Goal: Task Accomplishment & Management: Use online tool/utility

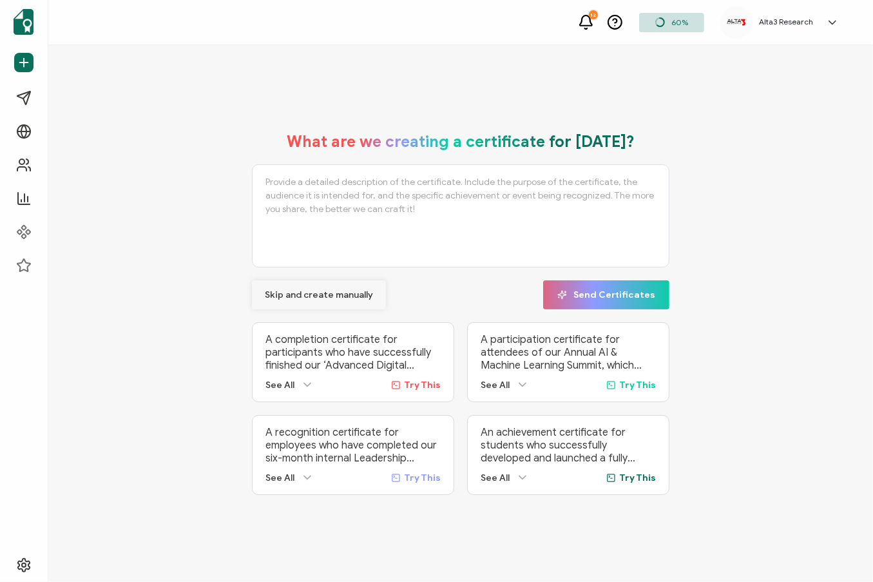
click at [313, 293] on span "Skip and create manually" at bounding box center [319, 295] width 108 height 9
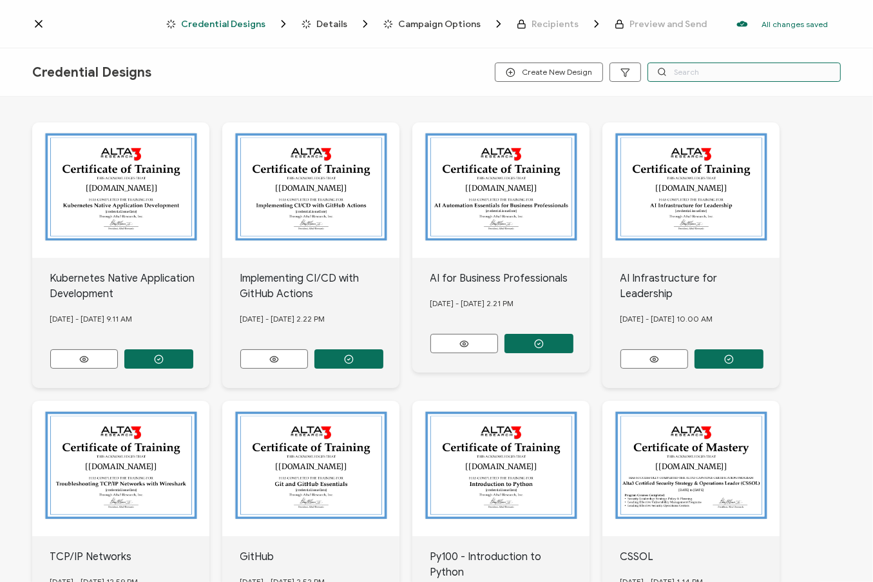
click at [723, 80] on input "text" at bounding box center [744, 72] width 193 height 19
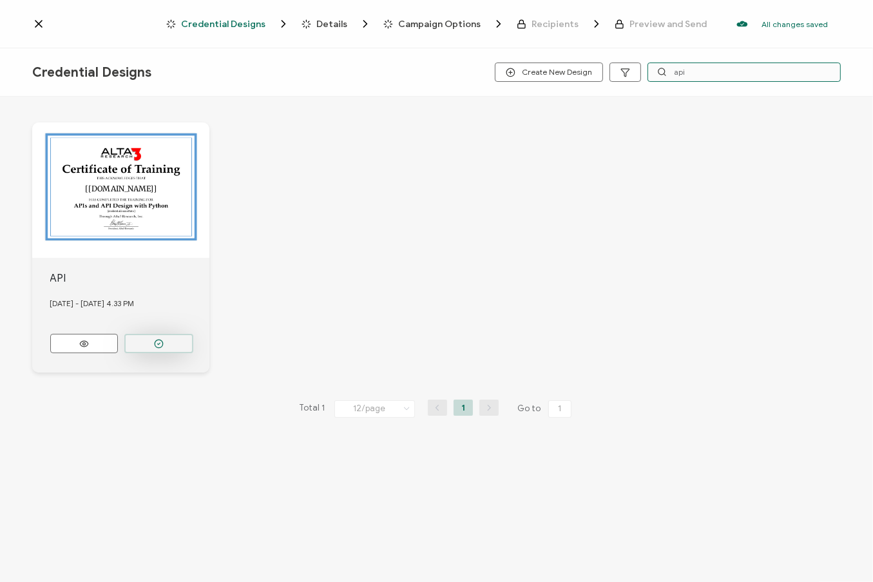
type input "api"
click at [173, 337] on button "button" at bounding box center [158, 343] width 69 height 19
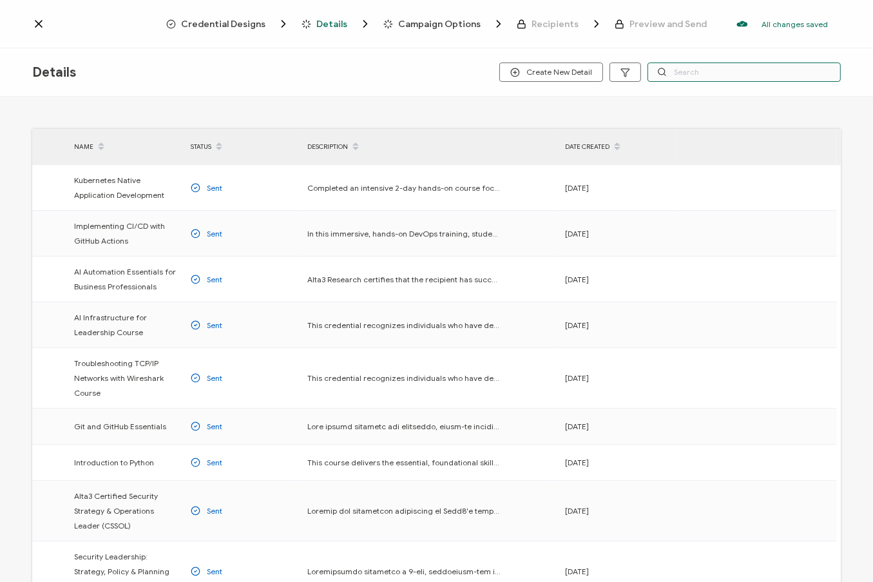
click at [699, 77] on input "text" at bounding box center [744, 72] width 193 height 19
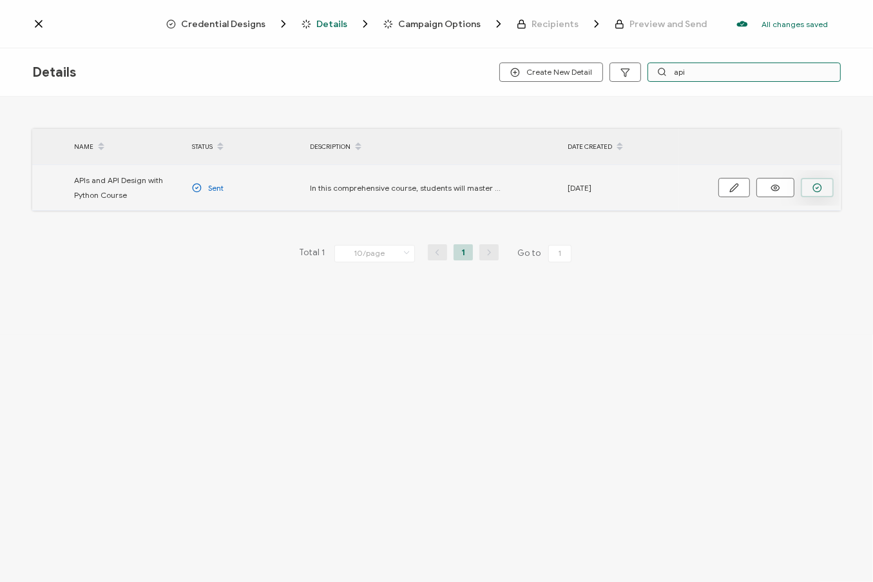
type input "api"
click at [814, 187] on circle "button" at bounding box center [817, 188] width 8 height 8
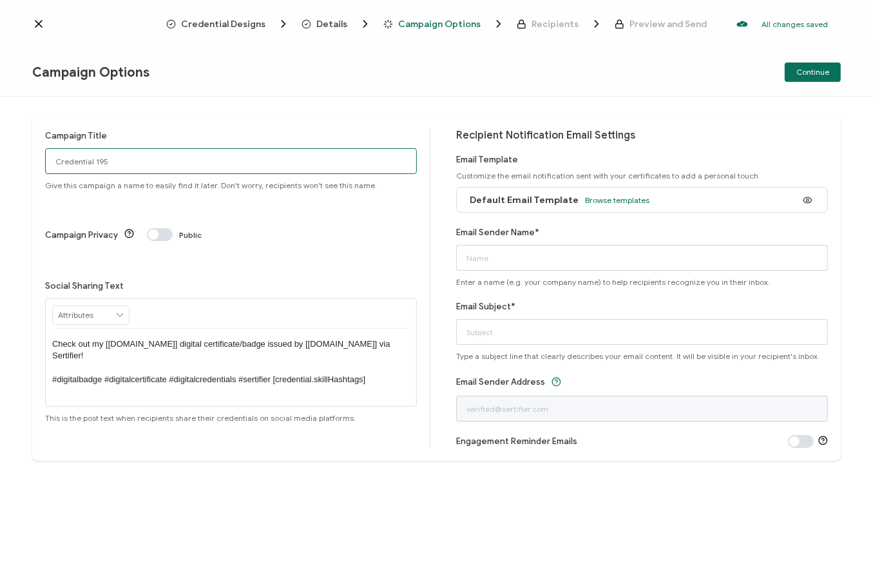
drag, startPoint x: 212, startPoint y: 166, endPoint x: -35, endPoint y: 151, distance: 247.3
click at [0, 151] on html "Credential Designs Details Campaign Options Recipients Preview and Send All cha…" at bounding box center [436, 291] width 873 height 582
type input "[DATE] Public API"
click at [596, 200] on span "Browse templates" at bounding box center [617, 200] width 64 height 10
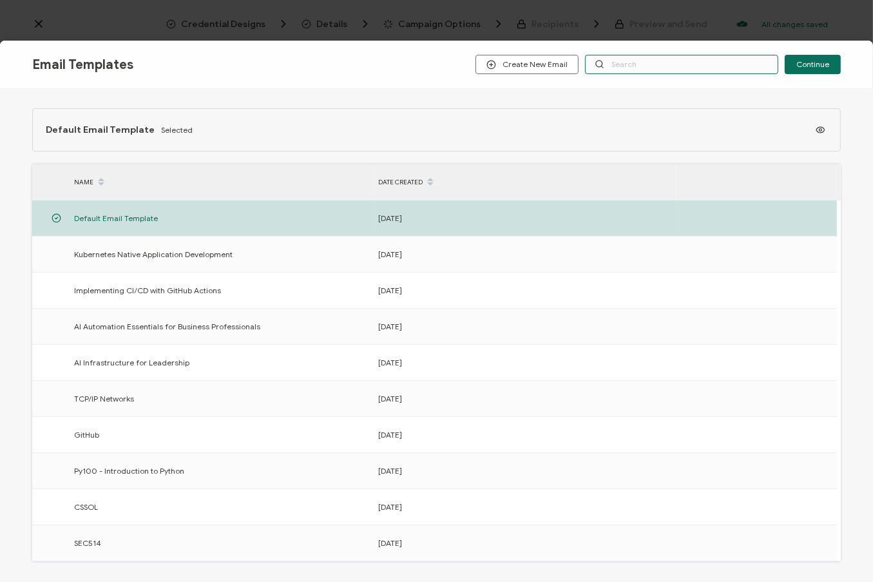
click at [650, 63] on input "text" at bounding box center [681, 64] width 193 height 19
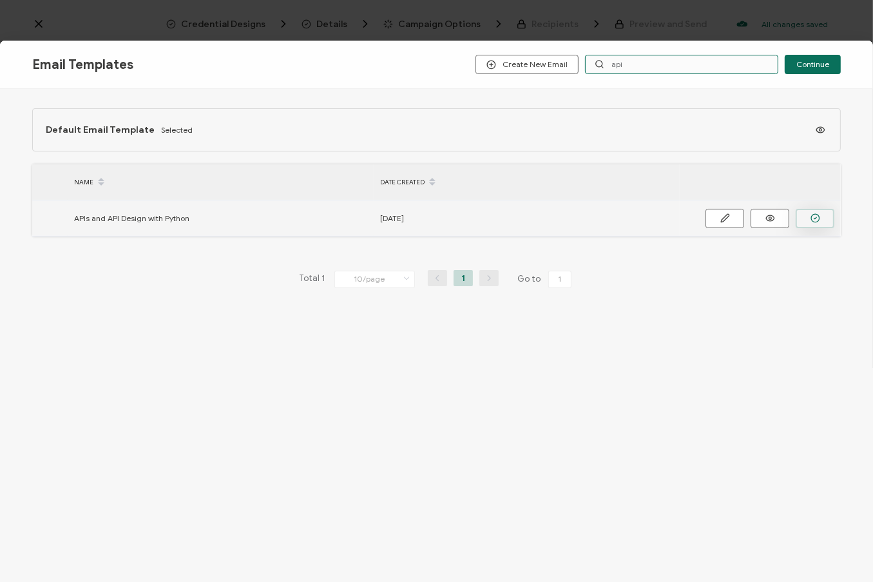
type input "api"
click at [806, 218] on button "button" at bounding box center [815, 218] width 39 height 19
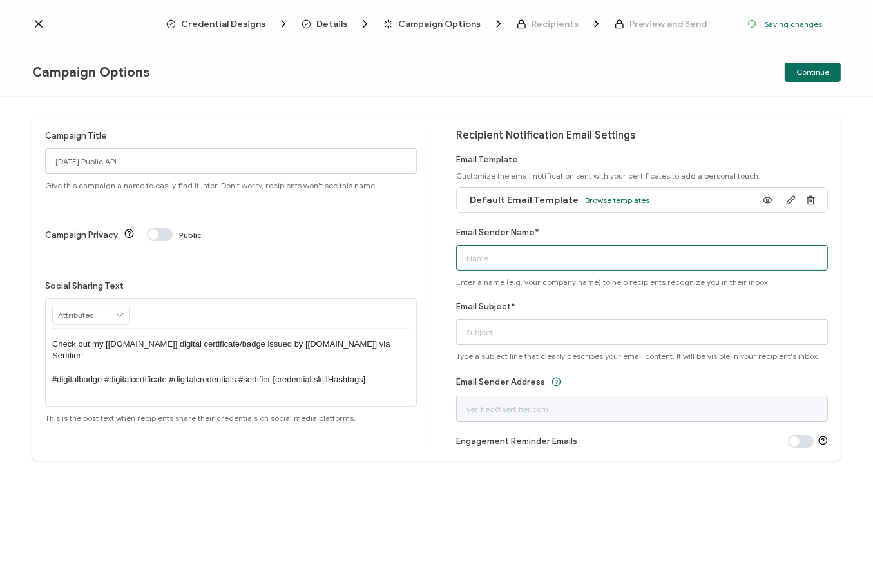
click at [676, 256] on input "Email Sender Name*" at bounding box center [642, 258] width 372 height 26
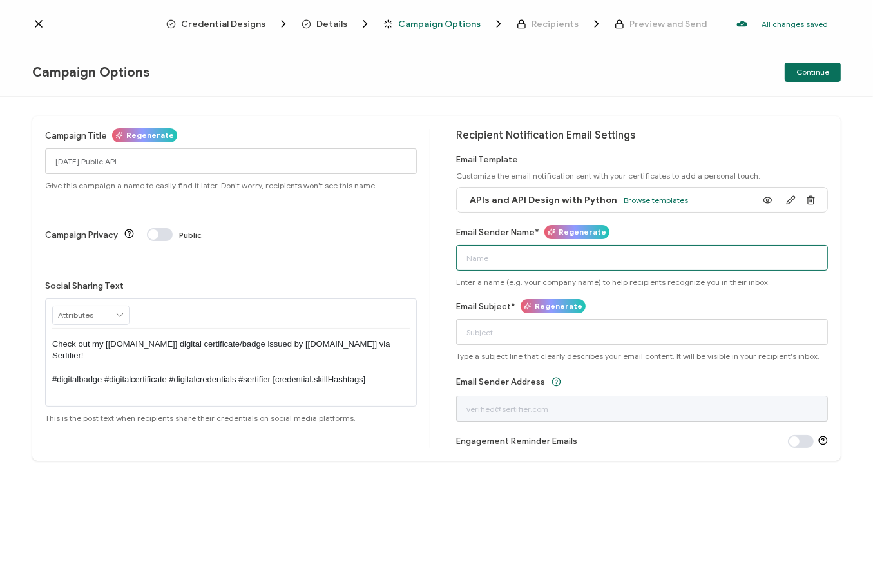
click at [702, 248] on input "Email Sender Name*" at bounding box center [642, 258] width 372 height 26
type input "Alta3 Research"
type input "Your API with Python Course Certificate"
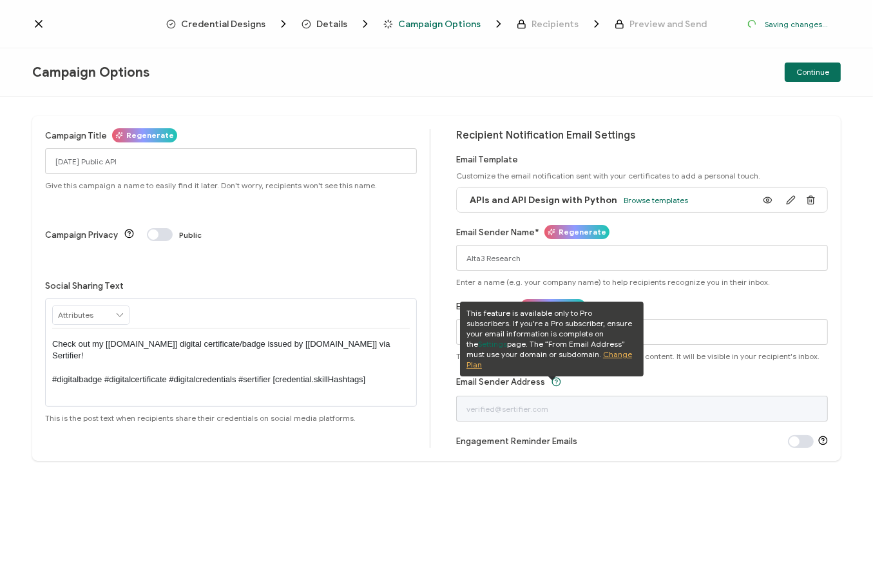
click at [738, 101] on div "Campaign Title Regenerate [DATE] Public API Give this campaign a name to easily…" at bounding box center [436, 339] width 873 height 485
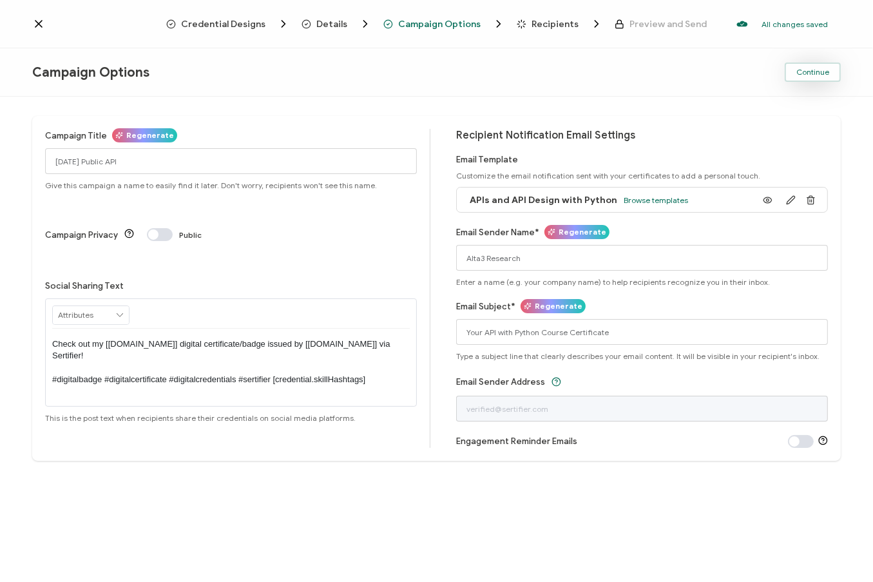
click at [811, 71] on span "Continue" at bounding box center [813, 72] width 33 height 8
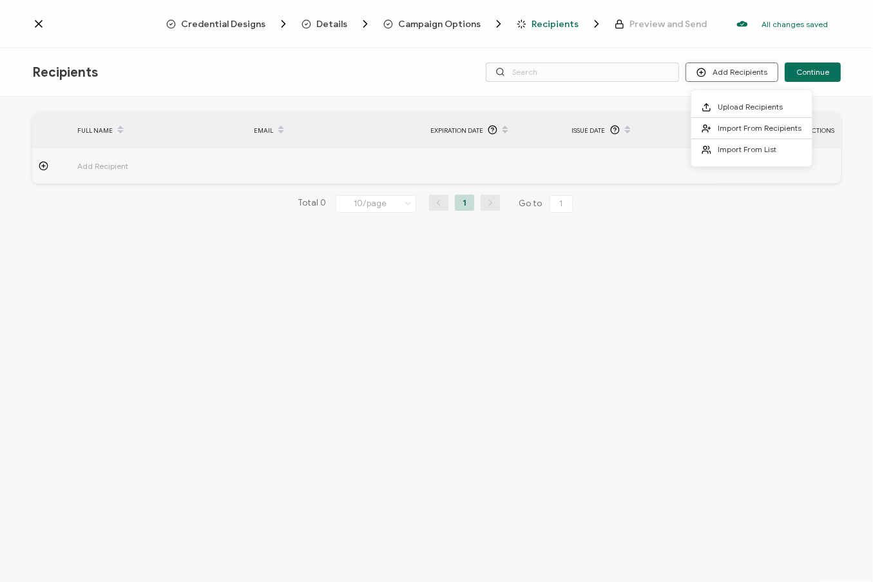
click at [748, 73] on button "Add Recipients" at bounding box center [732, 72] width 93 height 19
click at [750, 104] on span "Upload Recipients" at bounding box center [750, 107] width 65 height 10
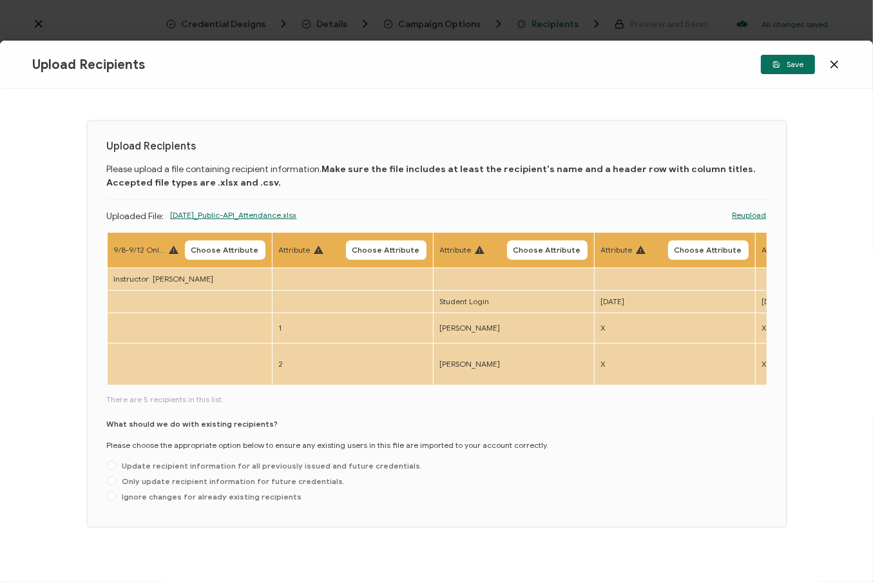
click at [753, 215] on link "Reupload" at bounding box center [750, 215] width 34 height 12
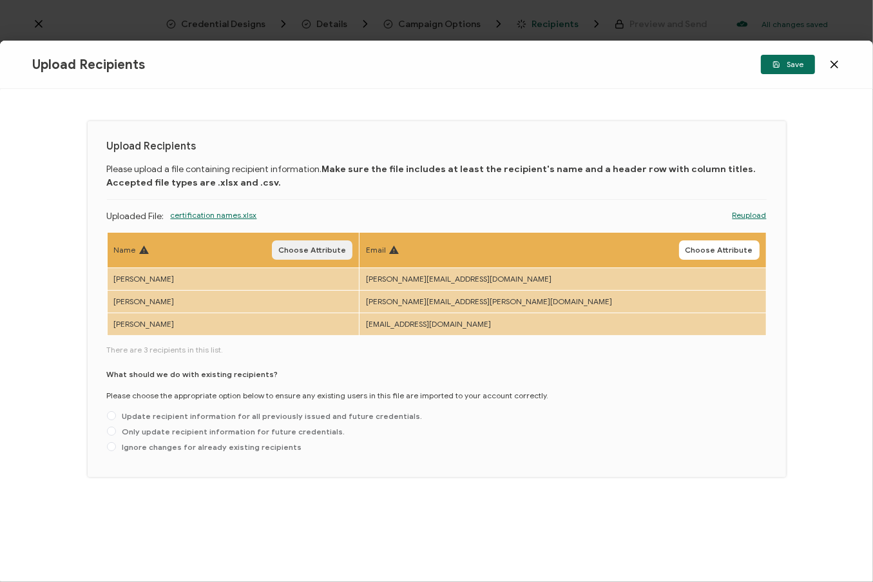
click at [346, 247] on span "Choose Attribute" at bounding box center [312, 250] width 68 height 8
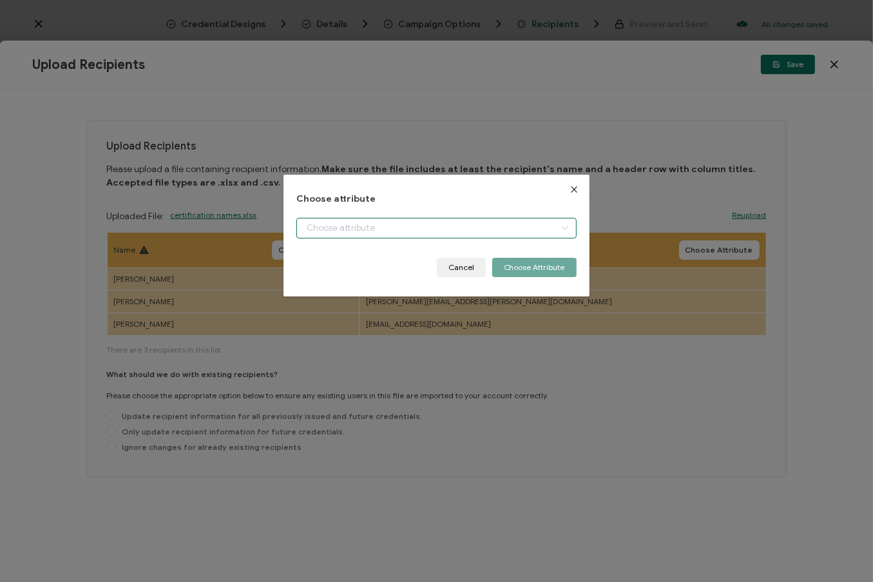
click at [364, 229] on input "dialog" at bounding box center [436, 228] width 280 height 21
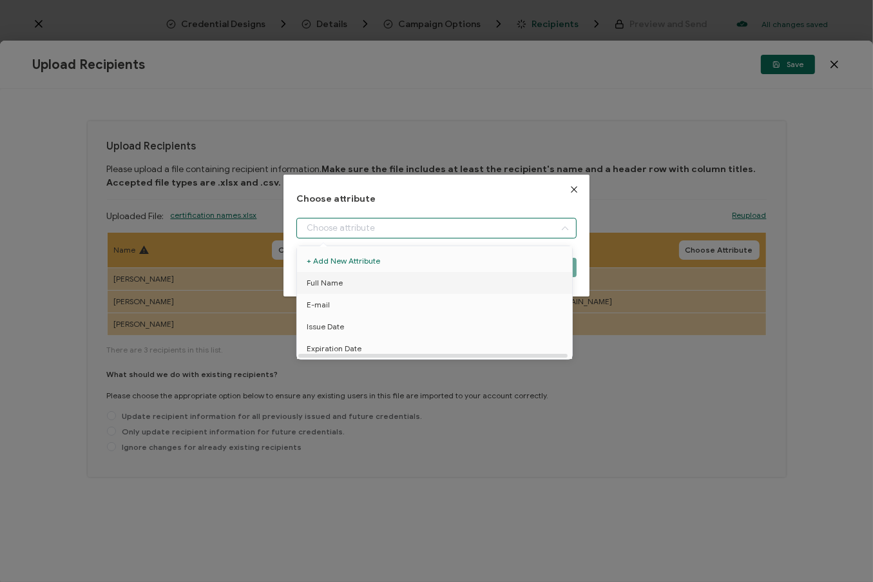
click at [352, 279] on li "Full Name" at bounding box center [437, 283] width 286 height 22
type input "Full Name"
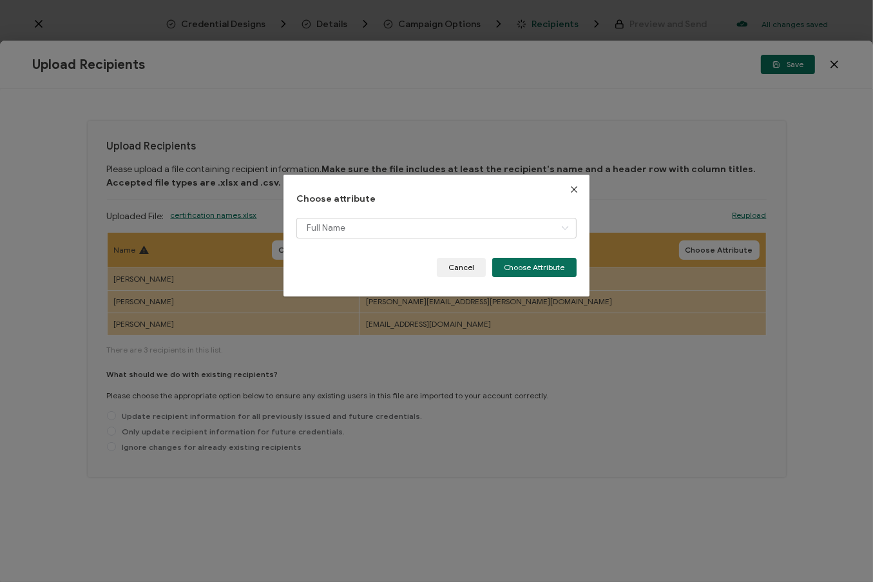
click at [528, 257] on div "Full Name" at bounding box center [436, 238] width 280 height 40
click at [533, 264] on button "Choose Attribute" at bounding box center [534, 267] width 84 height 19
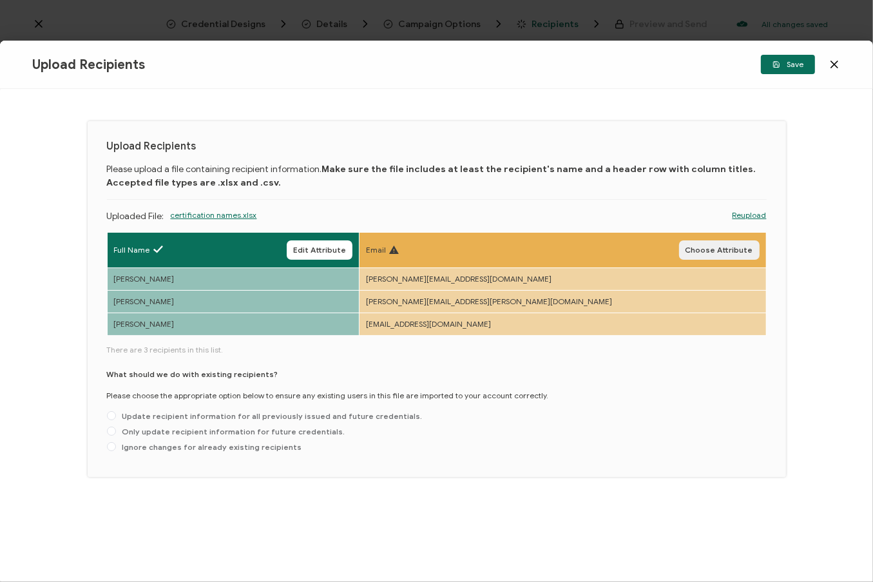
click at [699, 248] on span "Choose Attribute" at bounding box center [720, 250] width 68 height 8
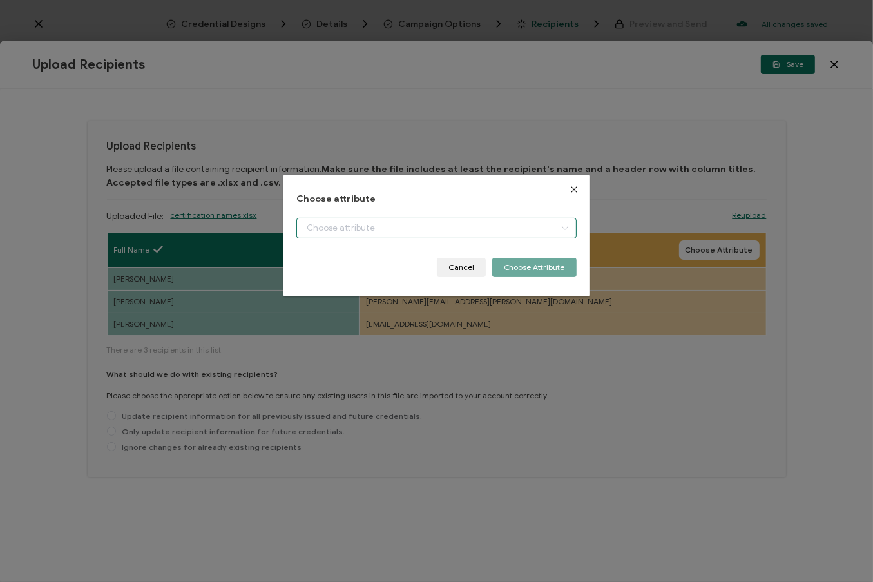
click at [532, 225] on input "dialog" at bounding box center [436, 228] width 280 height 21
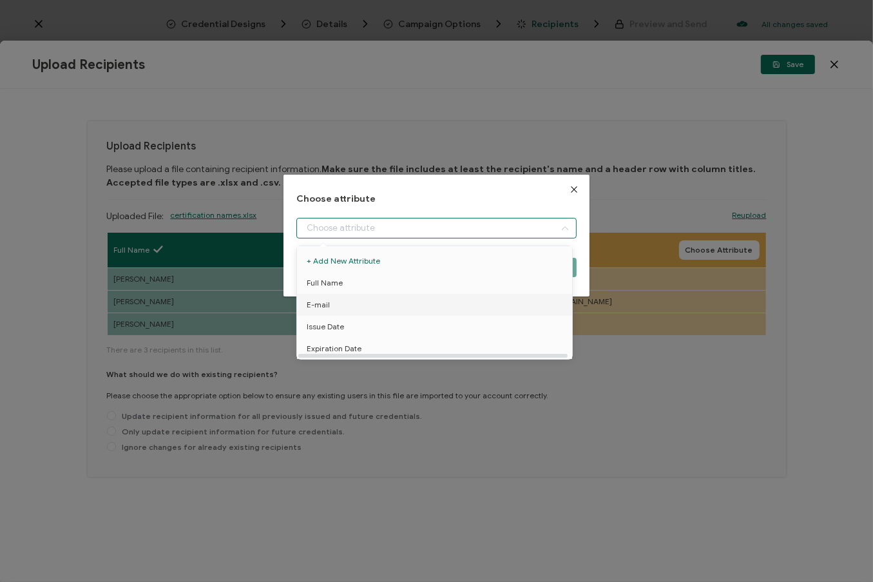
click at [444, 309] on li "E-mail" at bounding box center [437, 305] width 286 height 22
type input "E-mail"
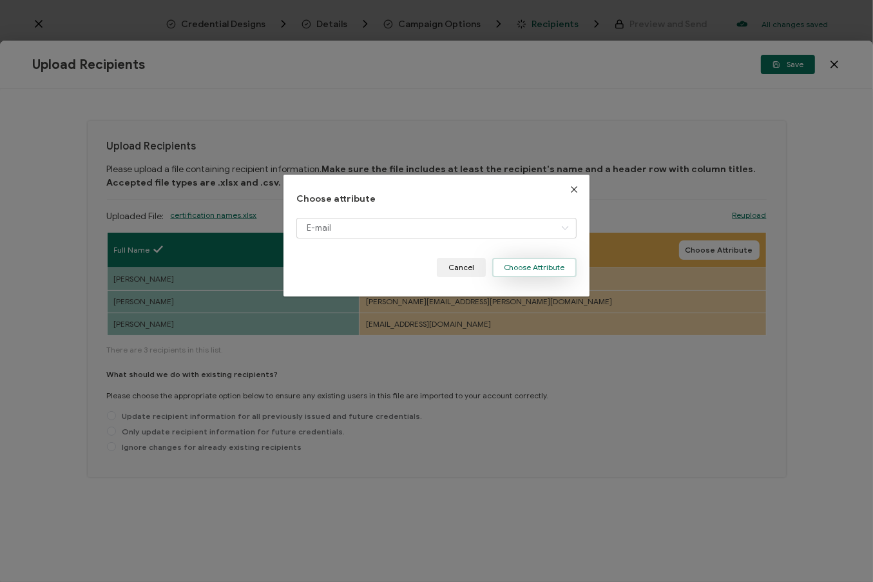
click at [528, 271] on button "Choose Attribute" at bounding box center [534, 267] width 84 height 19
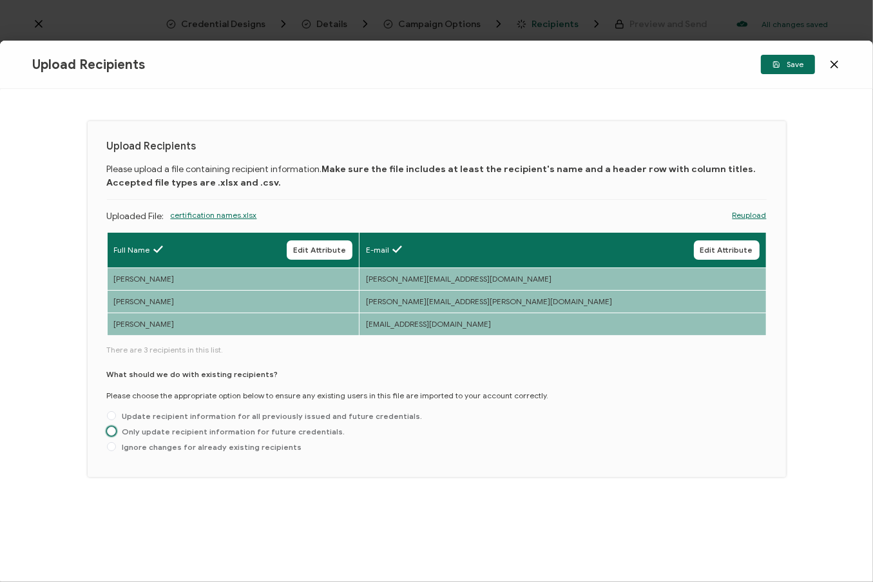
click at [312, 432] on span "Only update recipient information for future credentials." at bounding box center [230, 432] width 229 height 10
click at [116, 432] on input "Only update recipient information for future credentials." at bounding box center [111, 432] width 9 height 10
radio input "true"
click at [793, 61] on span "Save" at bounding box center [788, 65] width 31 height 8
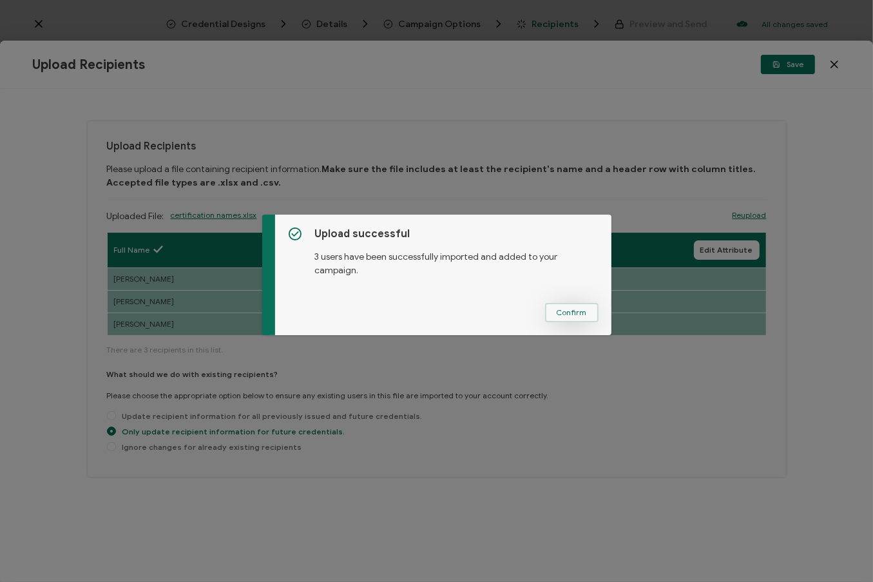
click at [578, 311] on span "Confirm" at bounding box center [572, 313] width 30 height 8
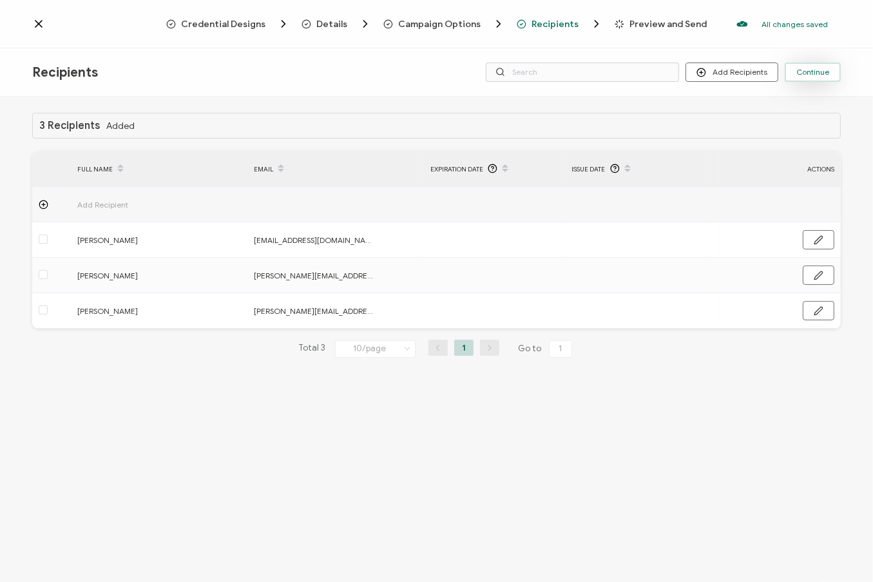
click at [813, 70] on span "Continue" at bounding box center [813, 72] width 33 height 8
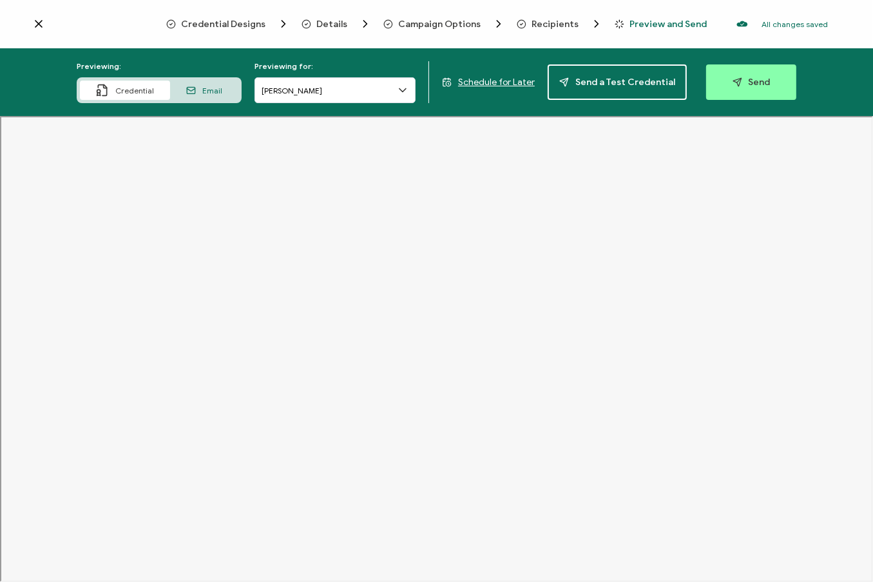
click at [515, 80] on span "Schedule for Later" at bounding box center [496, 82] width 77 height 11
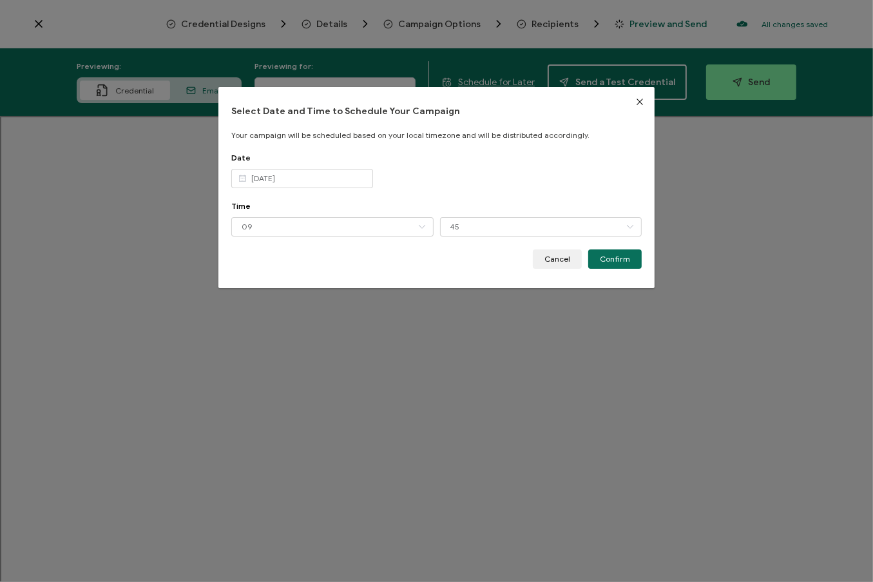
click at [243, 179] on icon "dialog" at bounding box center [243, 178] width 16 height 19
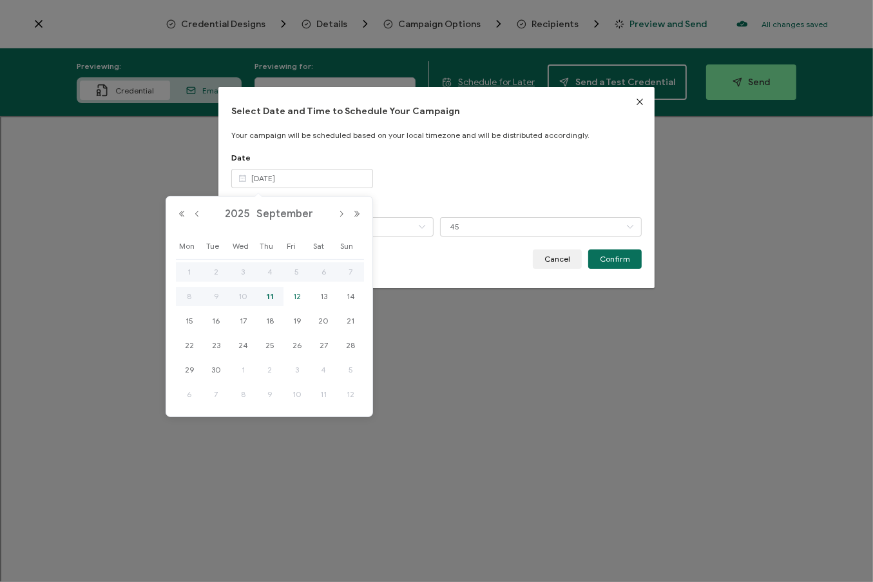
click at [298, 296] on span "12" at bounding box center [296, 296] width 15 height 15
type input "[DATE]"
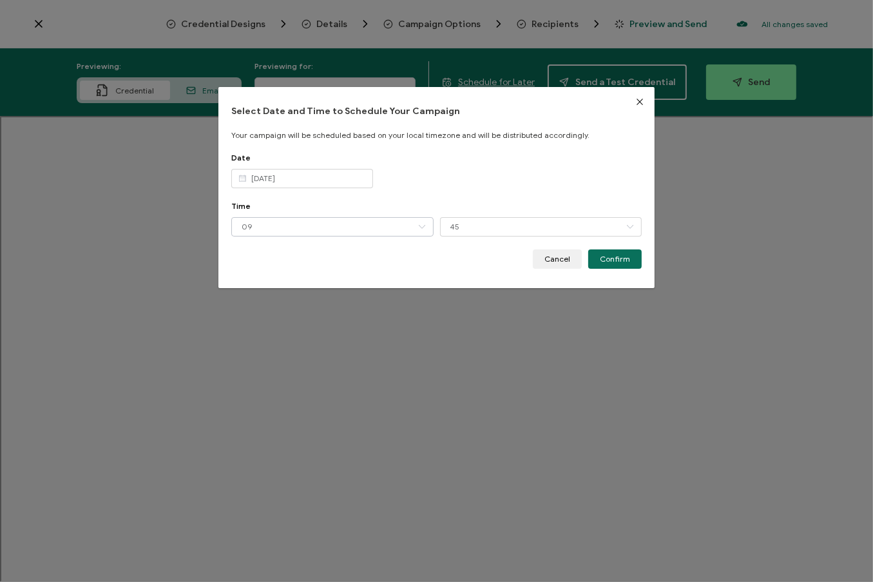
click at [424, 227] on icon "dialog" at bounding box center [422, 226] width 16 height 19
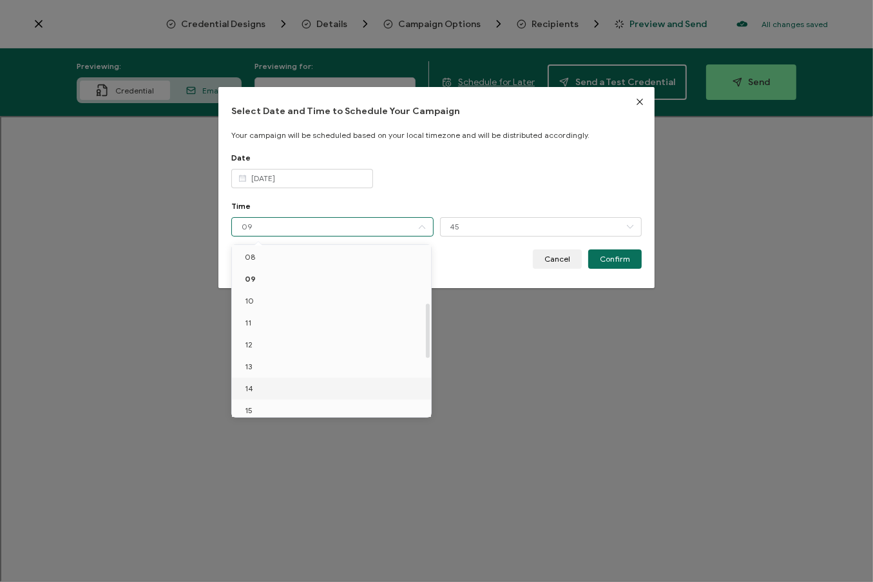
scroll to position [181, 0]
click at [252, 385] on li "14" at bounding box center [334, 385] width 204 height 22
type input "14"
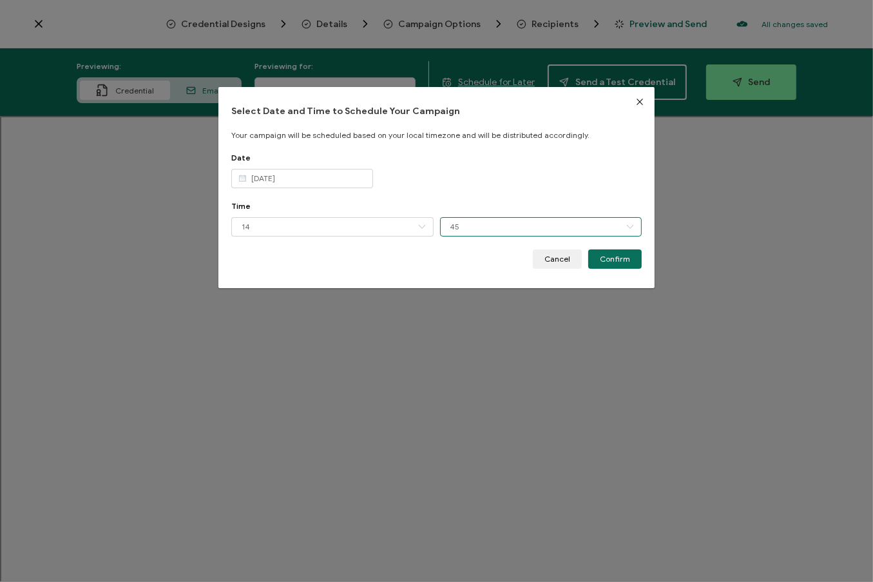
click at [463, 224] on input "45" at bounding box center [541, 226] width 202 height 19
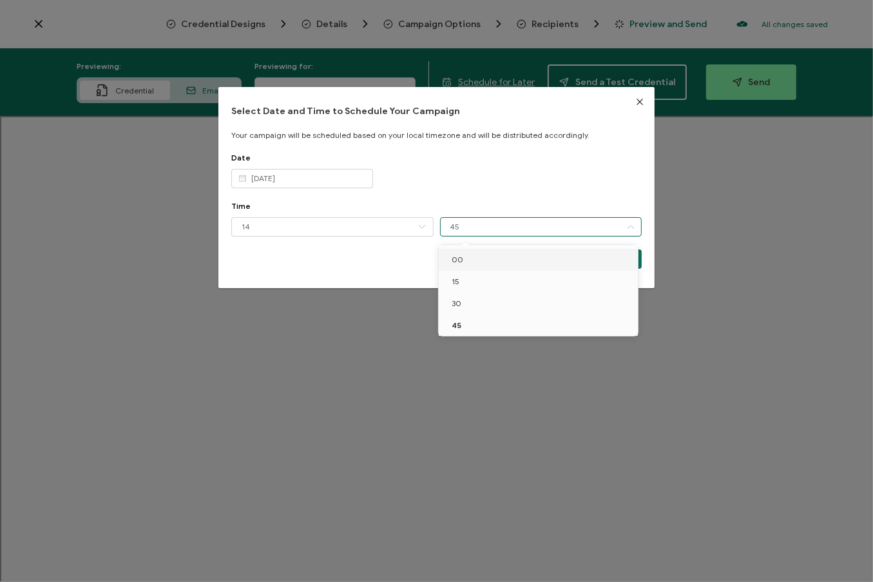
click at [458, 258] on span "00" at bounding box center [458, 260] width 12 height 10
type input "00"
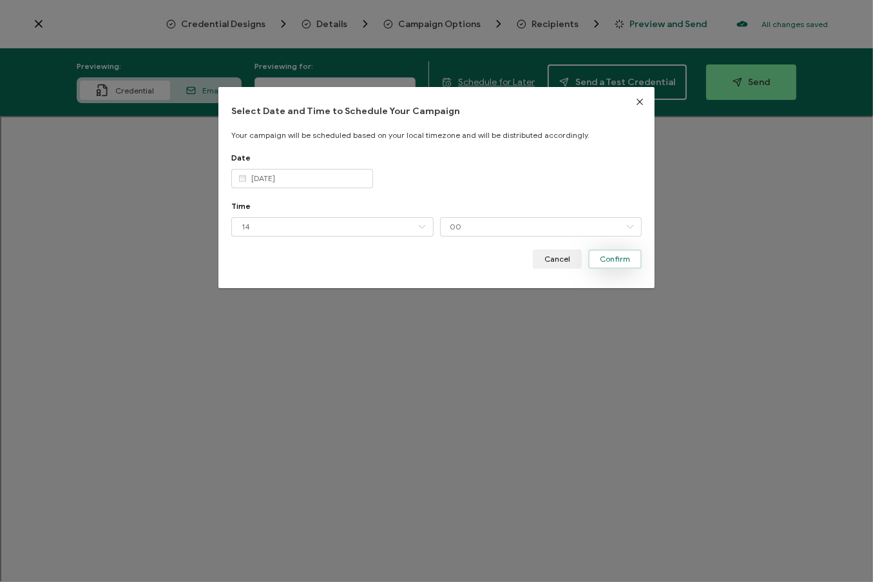
click at [617, 259] on span "Confirm" at bounding box center [615, 259] width 30 height 8
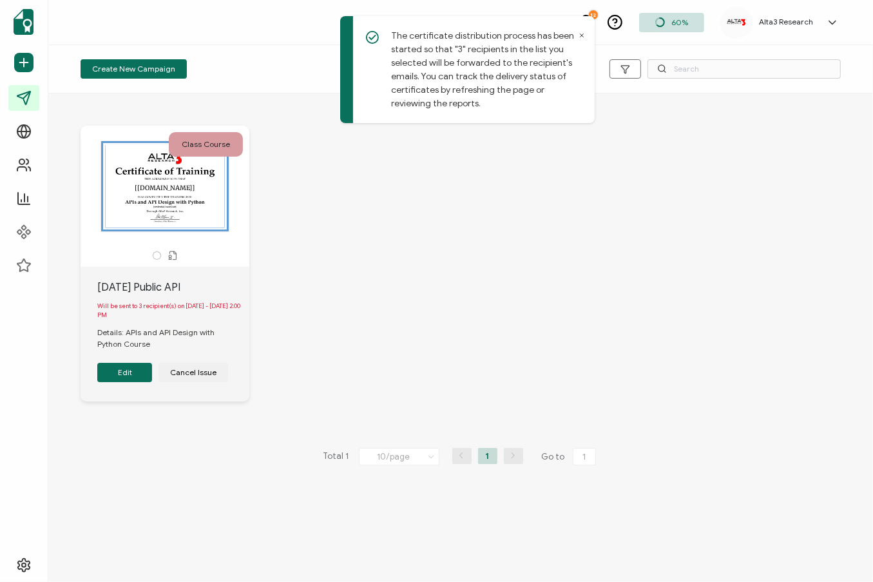
click at [592, 266] on div "Class Course This box will change accordingly to the corresponding values in th…" at bounding box center [461, 273] width 786 height 347
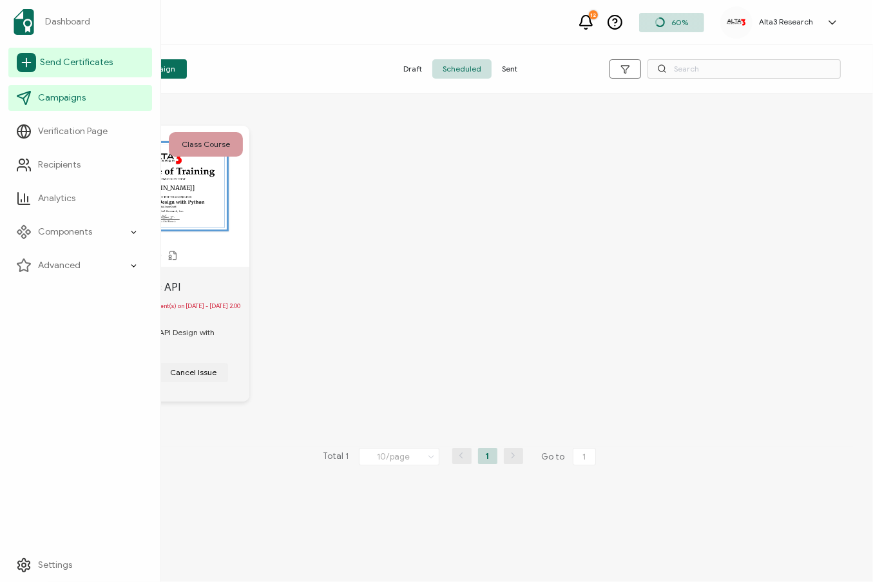
click at [67, 59] on span "Send Certificates" at bounding box center [76, 62] width 73 height 13
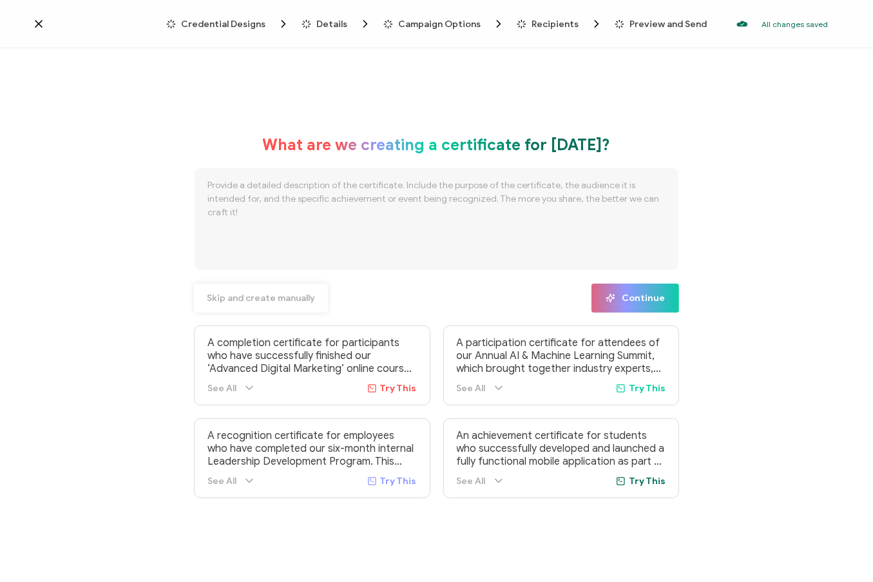
click at [286, 298] on span "Skip and create manually" at bounding box center [261, 298] width 108 height 9
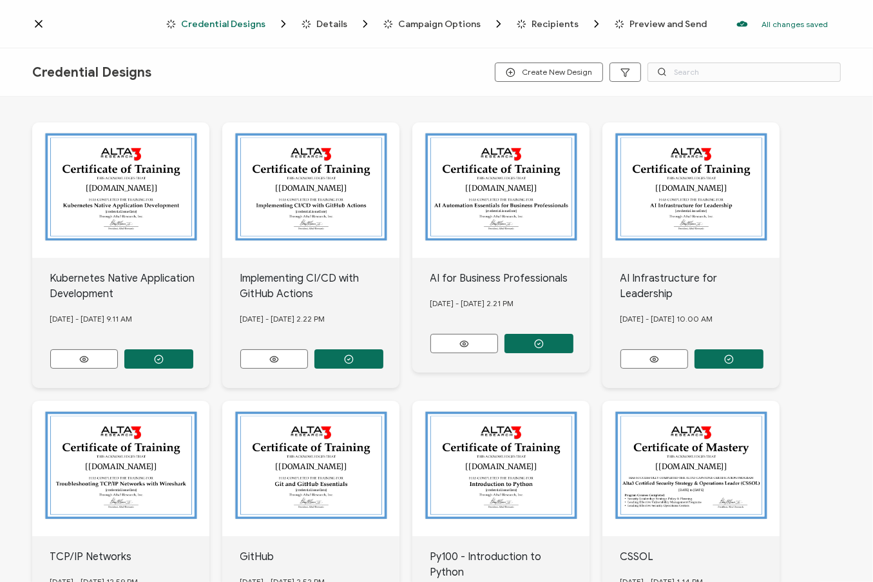
click at [361, 72] on div "Credential Designs Create New Design" at bounding box center [436, 72] width 873 height 48
click at [786, 112] on div "The recipient’s full name, which will be automatically filled based on the info…" at bounding box center [436, 534] width 809 height 874
